Goal: Check status: Check status

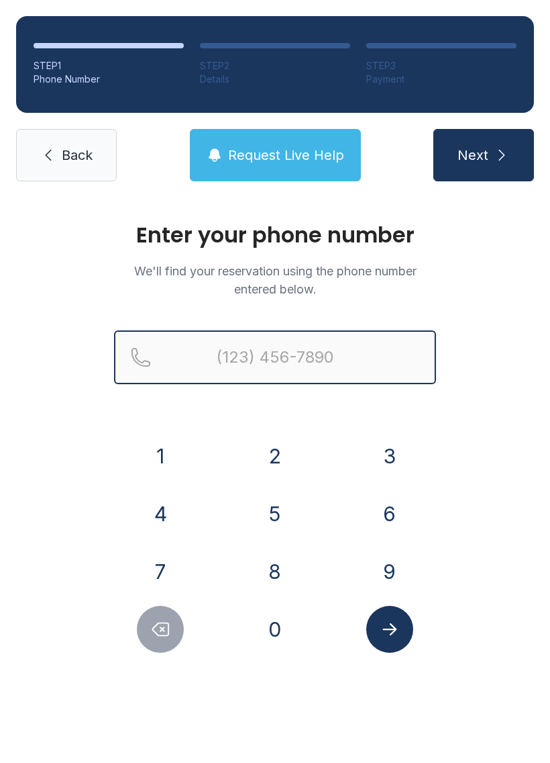
click at [250, 348] on input "Reservation phone number" at bounding box center [275, 357] width 322 height 54
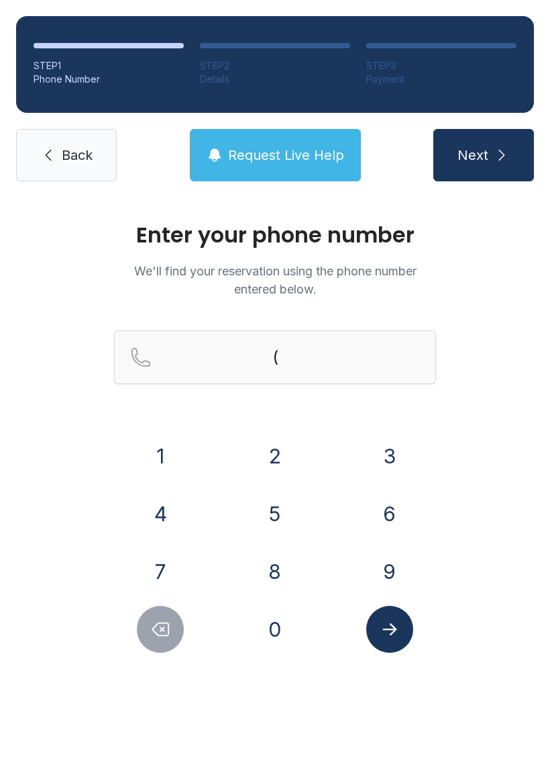
click at [154, 515] on button "4" at bounding box center [160, 513] width 47 height 47
click at [263, 640] on button "0" at bounding box center [275, 629] width 47 height 47
click at [155, 519] on button "4" at bounding box center [160, 513] width 47 height 47
click at [275, 464] on button "2" at bounding box center [275, 455] width 47 height 47
click at [377, 514] on button "6" at bounding box center [390, 513] width 47 height 47
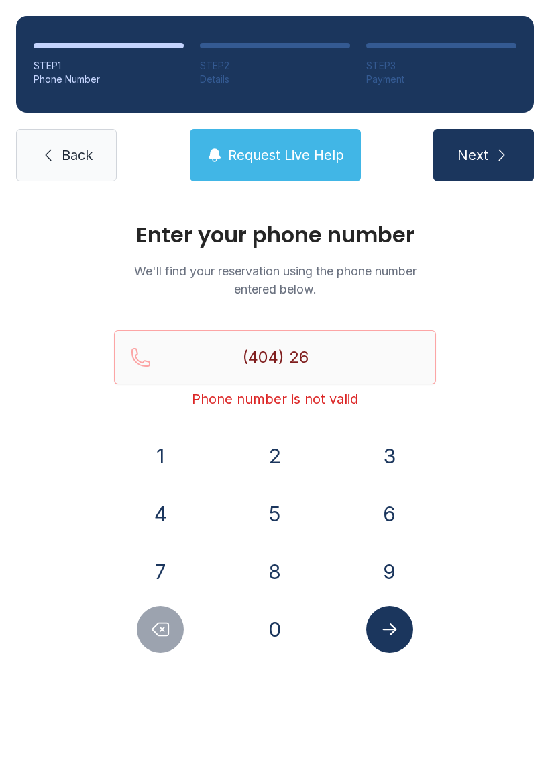
click at [380, 457] on button "3" at bounding box center [390, 455] width 47 height 47
click at [277, 514] on button "5" at bounding box center [275, 513] width 47 height 47
click at [276, 514] on button "5" at bounding box center [275, 513] width 47 height 47
click at [268, 515] on button "5" at bounding box center [275, 513] width 47 height 47
click at [371, 513] on button "6" at bounding box center [390, 513] width 47 height 47
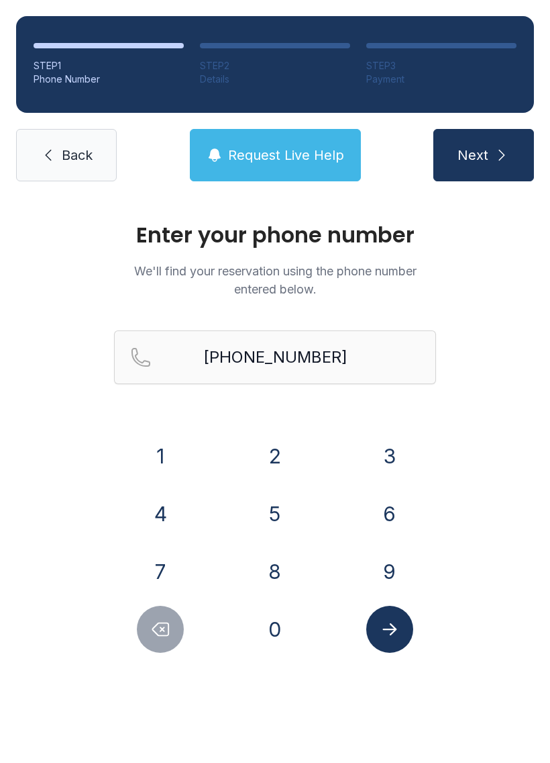
click at [386, 622] on icon "Submit lookup form" at bounding box center [390, 629] width 20 height 20
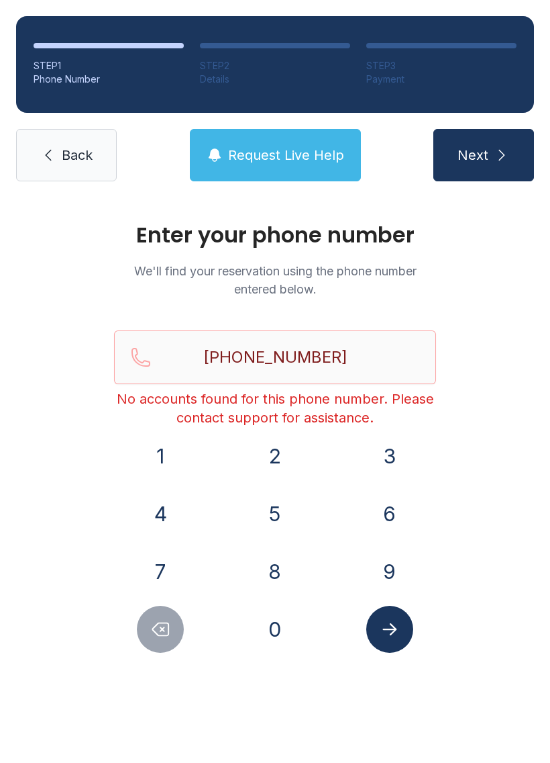
click at [385, 634] on icon "Submit lookup form" at bounding box center [390, 629] width 20 height 20
click at [375, 352] on input "[PHONE_NUMBER]" at bounding box center [275, 357] width 322 height 54
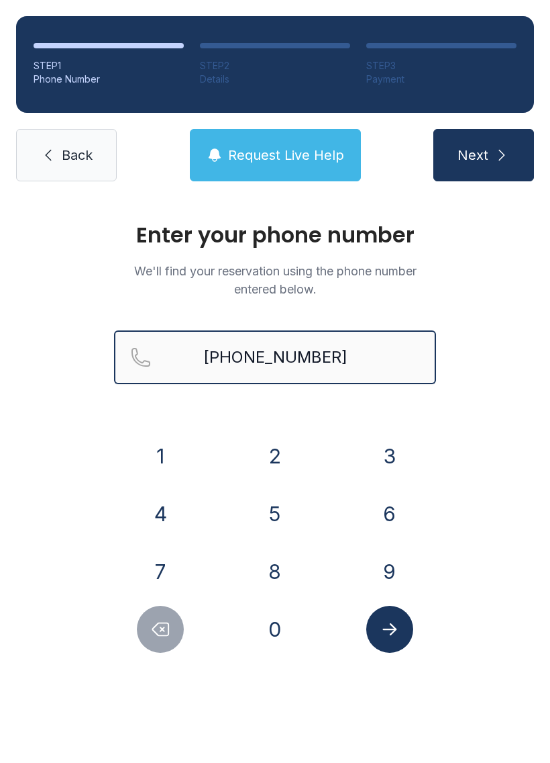
click at [483, 155] on button "Next" at bounding box center [484, 155] width 101 height 52
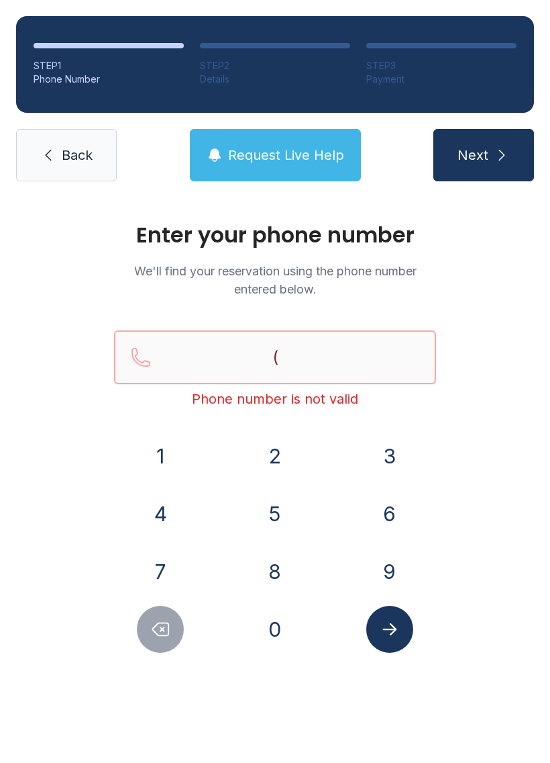
type input "("
click at [89, 155] on span "Back" at bounding box center [77, 155] width 31 height 19
